Goal: Transaction & Acquisition: Purchase product/service

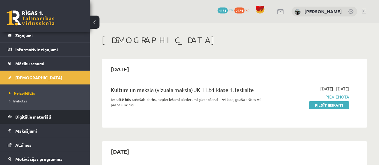
scroll to position [59, 0]
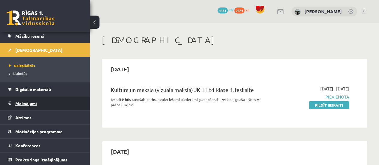
click at [35, 104] on legend "Maksājumi 0" at bounding box center [48, 103] width 67 height 14
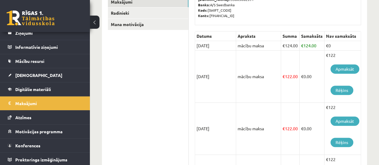
scroll to position [120, 0]
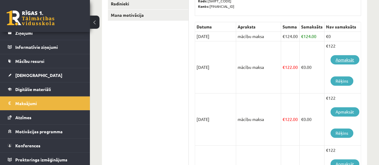
click at [345, 59] on link "Apmaksāt" at bounding box center [344, 59] width 29 height 9
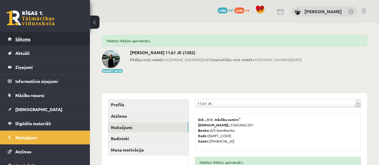
click at [24, 39] on span "Sākums" at bounding box center [22, 38] width 15 height 5
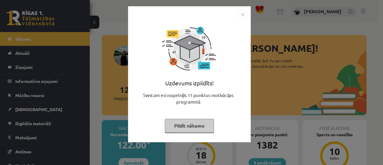
click at [242, 13] on img "Close" at bounding box center [242, 14] width 9 height 9
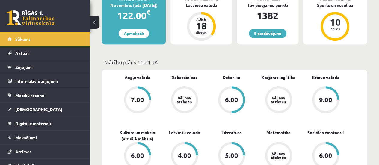
scroll to position [120, 0]
